Goal: Navigation & Orientation: Go to known website

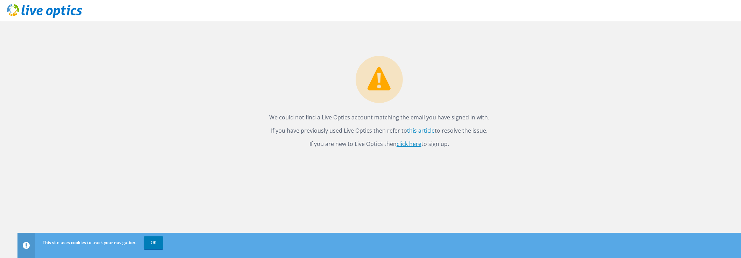
click at [406, 145] on link "click here" at bounding box center [409, 144] width 25 height 8
click at [49, 7] on icon at bounding box center [44, 11] width 75 height 14
click at [154, 239] on link "OK" at bounding box center [154, 243] width 20 height 13
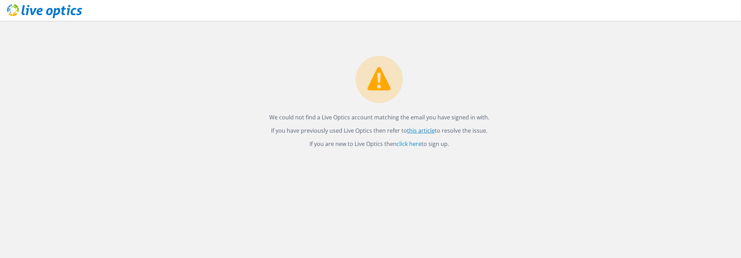
click at [420, 129] on link "this article" at bounding box center [421, 131] width 28 height 8
click at [412, 117] on link "Click here" at bounding box center [417, 118] width 26 height 8
click at [62, 10] on icon at bounding box center [44, 11] width 75 height 14
click at [414, 144] on link "click here" at bounding box center [409, 144] width 25 height 8
